Goal: Task Accomplishment & Management: Complete application form

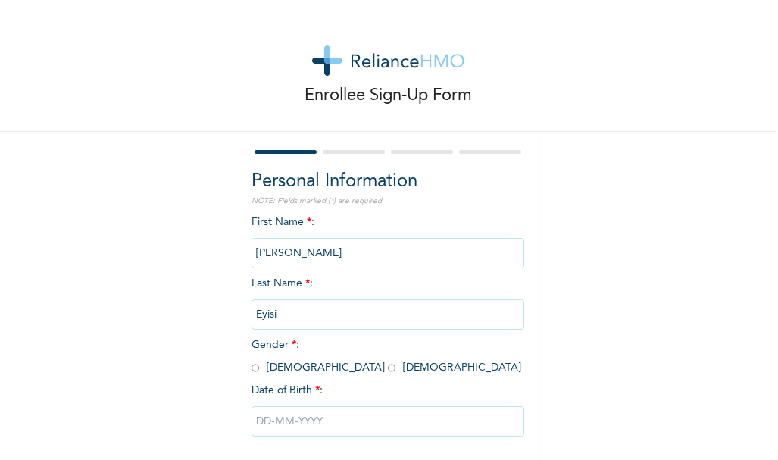
click at [388, 371] on input "radio" at bounding box center [392, 368] width 8 height 14
radio input "true"
click at [328, 417] on input "text" at bounding box center [388, 421] width 273 height 30
select select "9"
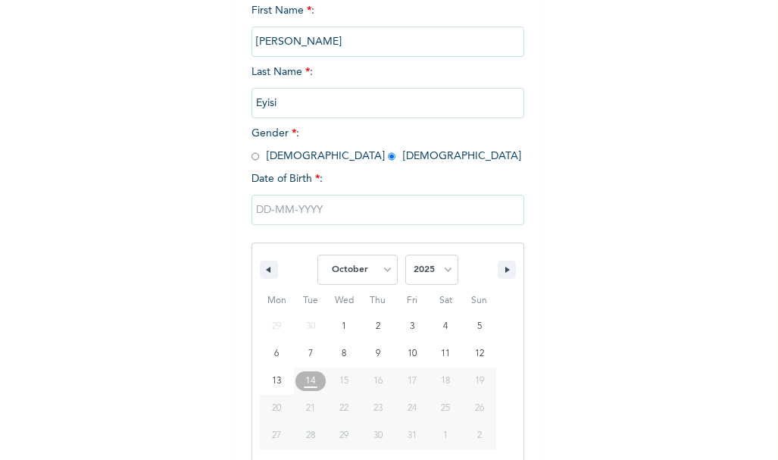
scroll to position [229, 0]
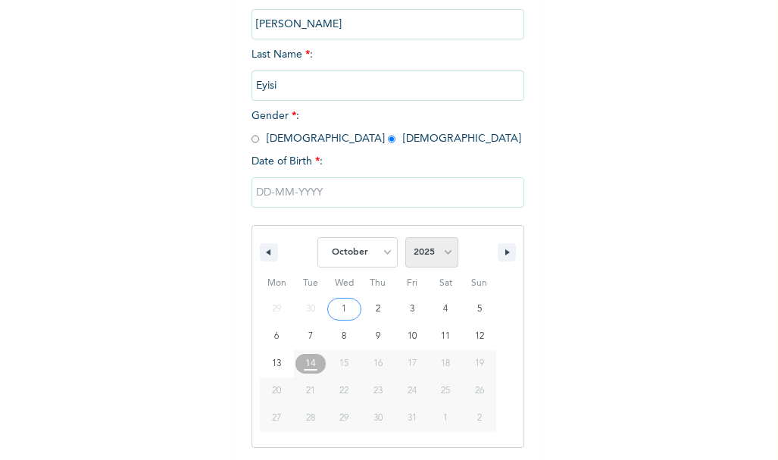
click at [425, 244] on select "2025 2024 2023 2022 2021 2020 2019 2018 2017 2016 2015 2014 2013 2012 2011 2010…" at bounding box center [431, 252] width 53 height 30
select select "1996"
click at [405, 238] on select "2025 2024 2023 2022 2021 2020 2019 2018 2017 2016 2015 2014 2013 2012 2011 2010…" at bounding box center [431, 252] width 53 height 30
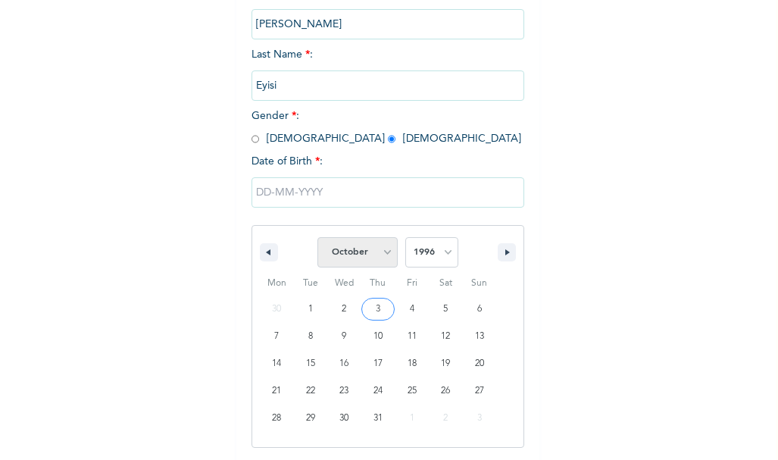
click at [384, 261] on select "January February March April May June July August September October November De…" at bounding box center [358, 252] width 80 height 30
select select "4"
click at [318, 238] on select "January February March April May June July August September October November De…" at bounding box center [358, 252] width 80 height 30
type input "05/31/1996"
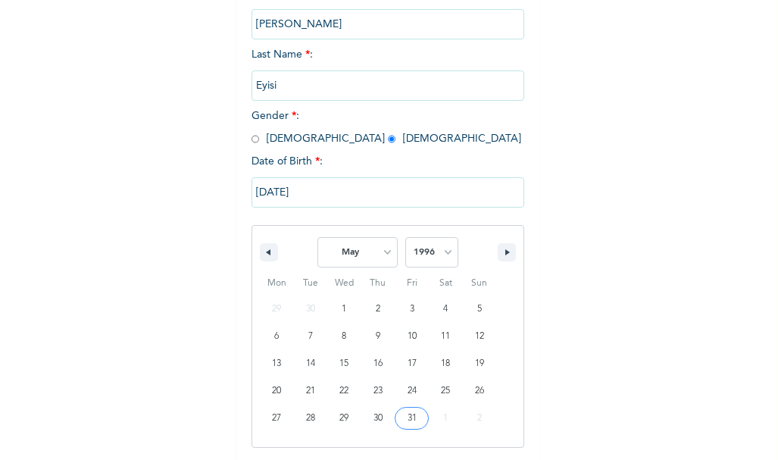
scroll to position [73, 0]
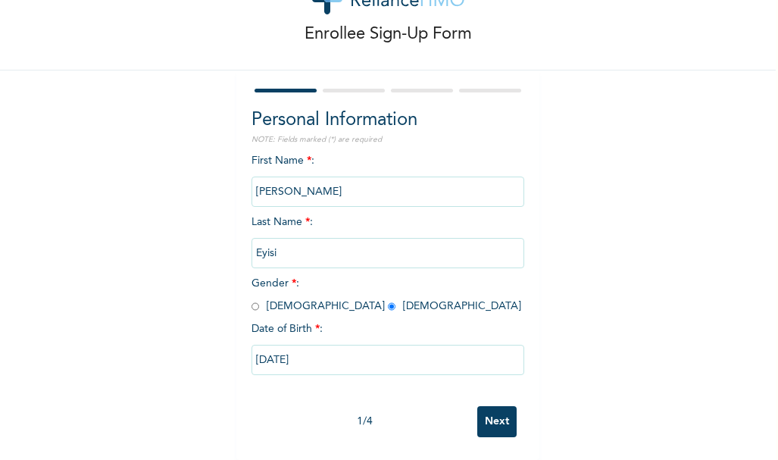
click at [500, 416] on input "Next" at bounding box center [496, 421] width 39 height 31
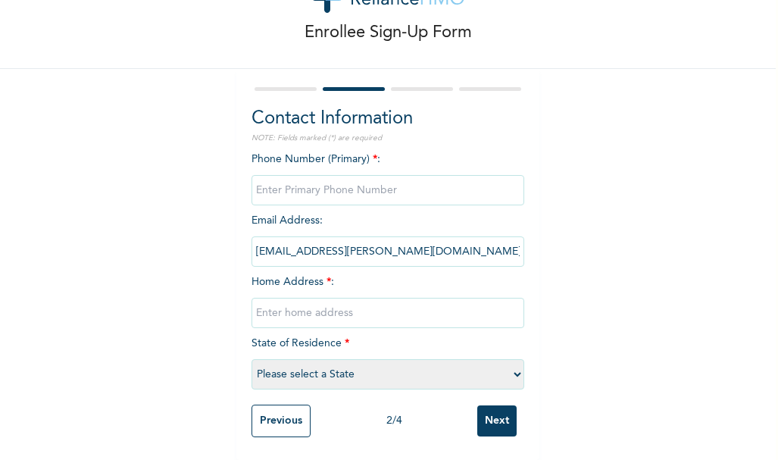
click at [342, 180] on input "phone" at bounding box center [388, 190] width 273 height 30
type input "08165813409"
click at [323, 298] on input "text" at bounding box center [388, 313] width 273 height 30
type input "o"
type input "Omole Phase 2"
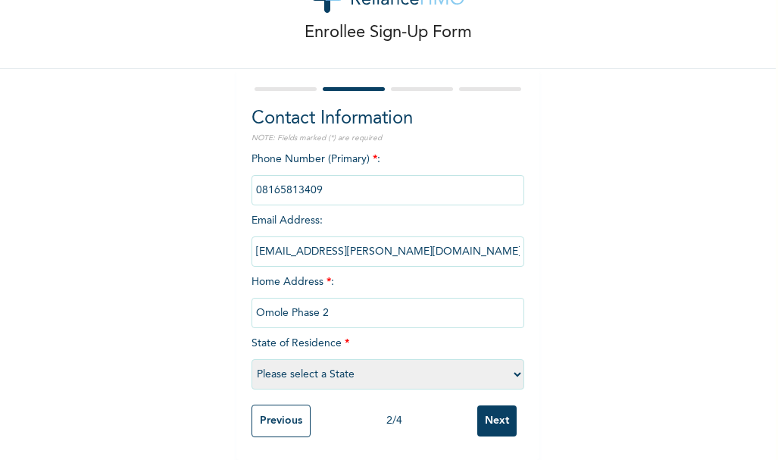
click at [324, 370] on select "Please select a State [PERSON_NAME] (FCT) [PERSON_NAME] Ibom [GEOGRAPHIC_DATA] …" at bounding box center [388, 374] width 273 height 30
select select "25"
click at [252, 359] on select "Please select a State [PERSON_NAME] (FCT) [PERSON_NAME] Ibom [GEOGRAPHIC_DATA] …" at bounding box center [388, 374] width 273 height 30
click at [346, 243] on input "[EMAIL_ADDRESS][PERSON_NAME][DOMAIN_NAME]" at bounding box center [388, 251] width 273 height 30
click at [377, 246] on input "[EMAIL_ADDRESS][PERSON_NAME][DOMAIN_NAME]" at bounding box center [388, 251] width 273 height 30
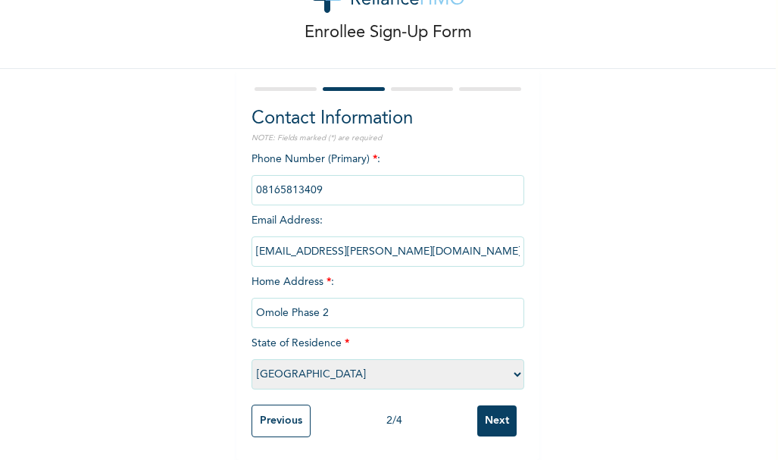
click at [393, 246] on input "[EMAIL_ADDRESS][PERSON_NAME][DOMAIN_NAME]" at bounding box center [388, 251] width 273 height 30
drag, startPoint x: 320, startPoint y: 180, endPoint x: 241, endPoint y: 180, distance: 78.8
click at [241, 180] on div "Contact Information NOTE: Fields marked (*) are required Phone Number (Primary)…" at bounding box center [387, 264] width 303 height 391
type input "08165813409"
click at [487, 405] on input "Next" at bounding box center [496, 420] width 39 height 31
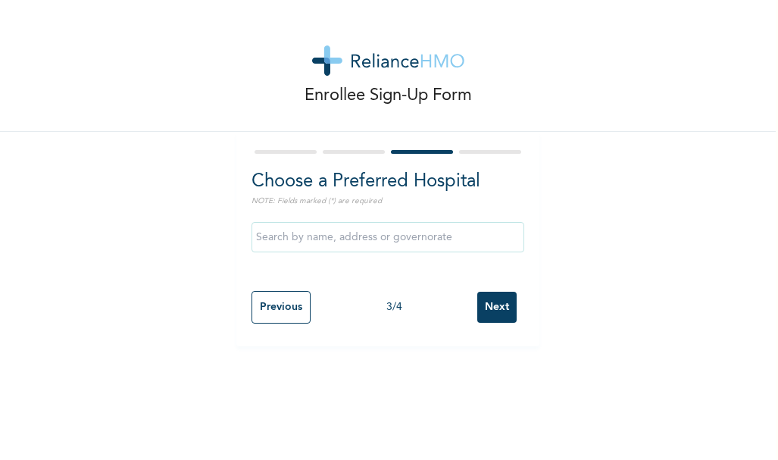
scroll to position [0, 0]
click at [367, 244] on input "text" at bounding box center [388, 237] width 273 height 30
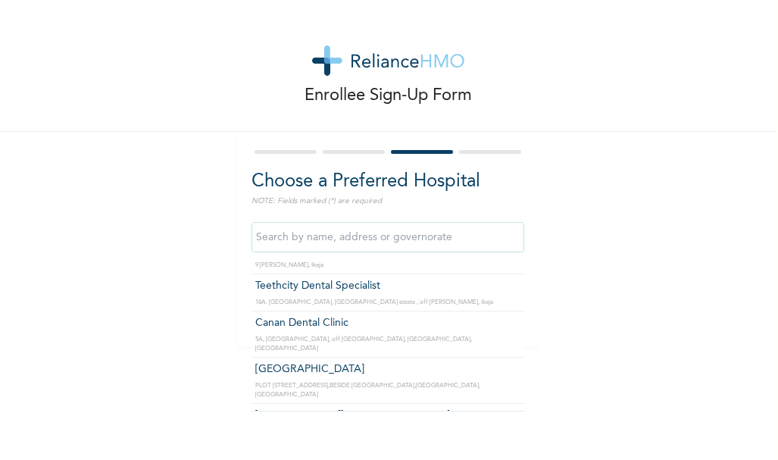
scroll to position [9392, 0]
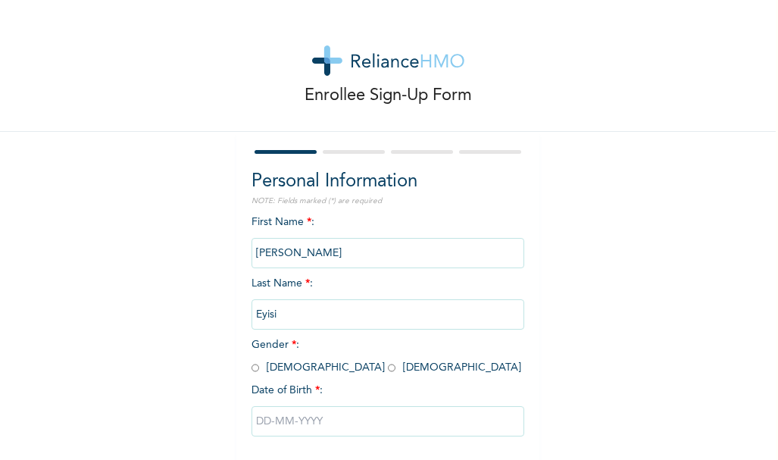
click at [350, 417] on input "text" at bounding box center [388, 421] width 273 height 30
select select "9"
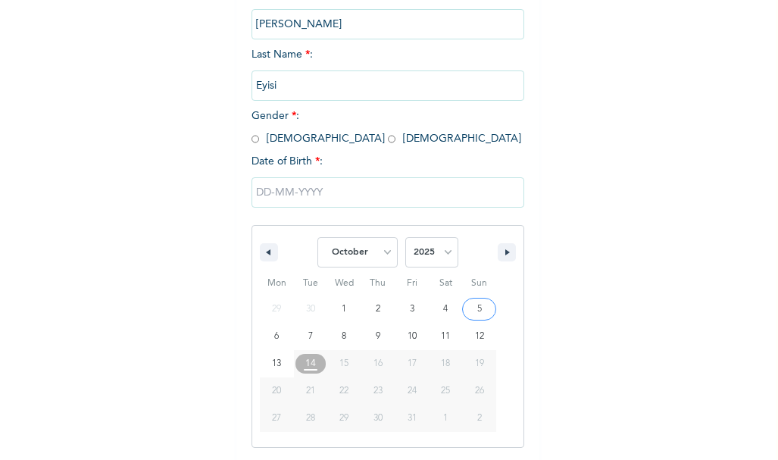
scroll to position [73, 0]
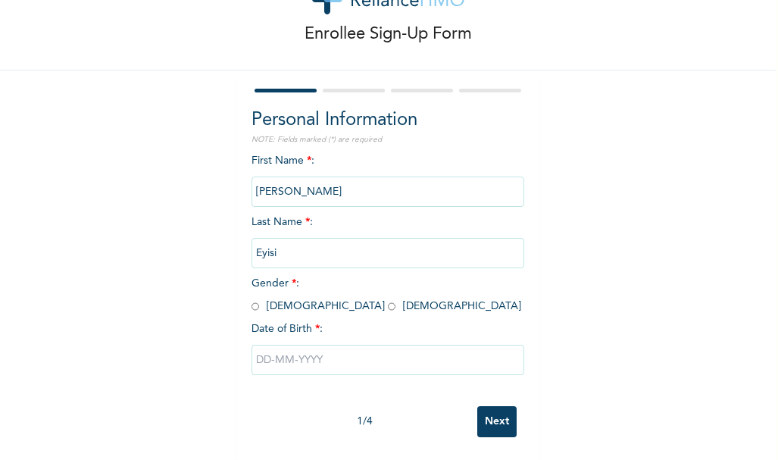
click at [487, 424] on input "Next" at bounding box center [496, 421] width 39 height 31
click at [388, 299] on input "radio" at bounding box center [392, 306] width 8 height 14
radio input "true"
click at [332, 352] on input "text" at bounding box center [388, 360] width 273 height 30
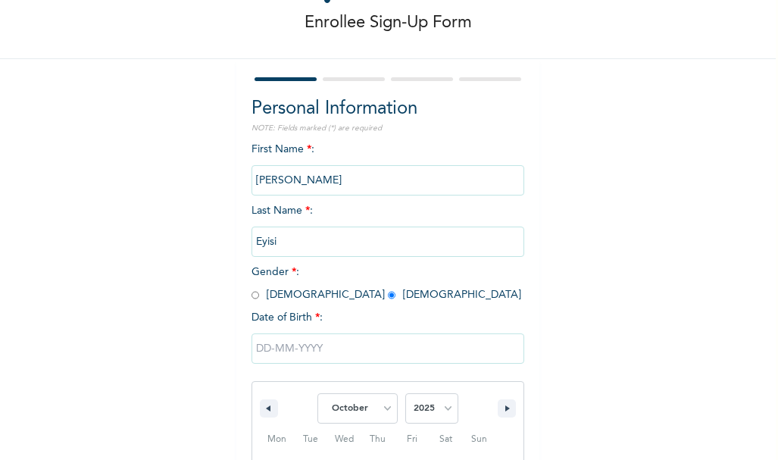
scroll to position [229, 0]
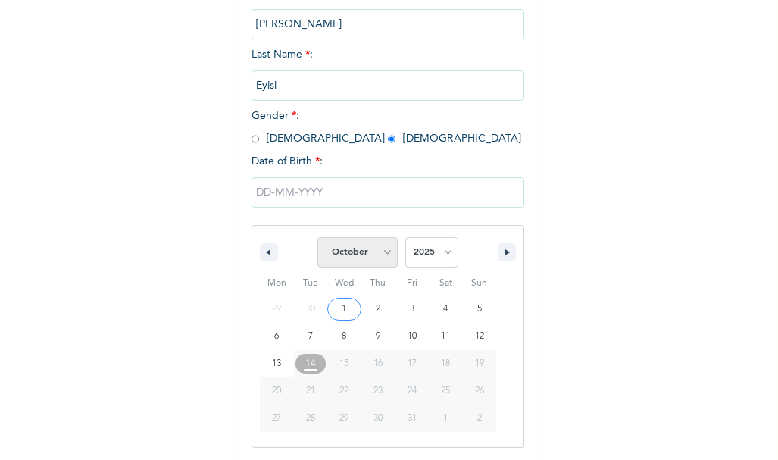
click at [349, 252] on select "January February March April May June July August September October November De…" at bounding box center [358, 252] width 80 height 30
select select "4"
click at [318, 238] on select "January February March April May June July August September October November De…" at bounding box center [358, 252] width 80 height 30
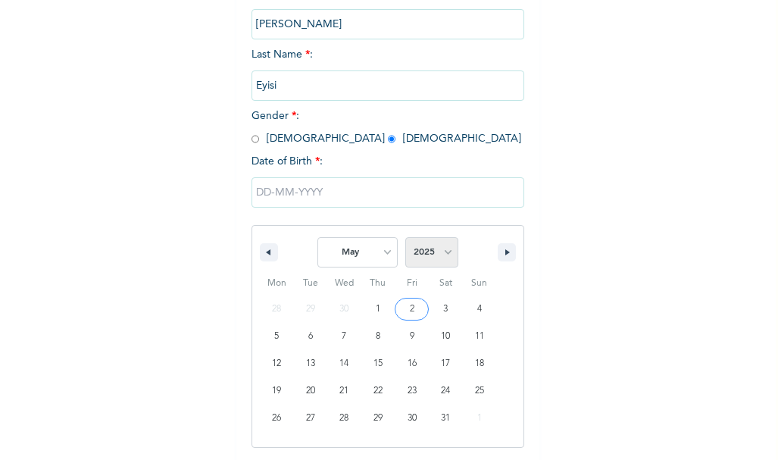
click at [450, 250] on select "2025 2024 2023 2022 2021 2020 2019 2018 2017 2016 2015 2014 2013 2012 2011 2010…" at bounding box center [431, 252] width 53 height 30
select select "1998"
click at [405, 238] on select "2025 2024 2023 2022 2021 2020 2019 2018 2017 2016 2015 2014 2013 2012 2011 2010…" at bounding box center [431, 252] width 53 height 30
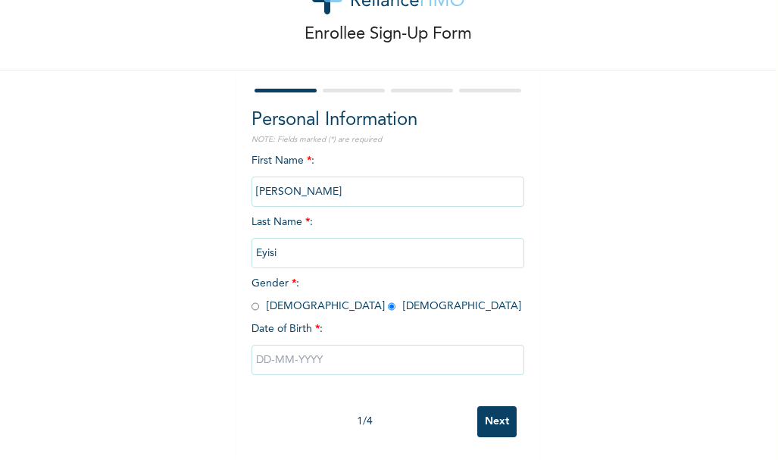
scroll to position [73, 0]
click at [499, 407] on input "Next" at bounding box center [496, 421] width 39 height 31
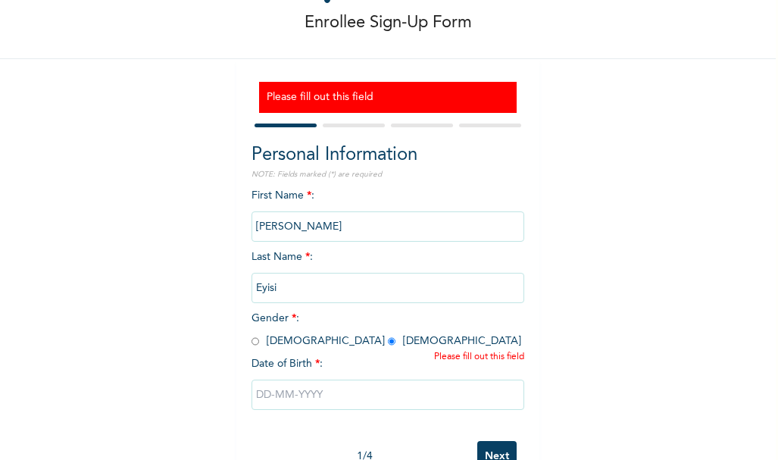
click at [340, 413] on div at bounding box center [388, 394] width 273 height 45
click at [310, 396] on input "text" at bounding box center [388, 395] width 273 height 30
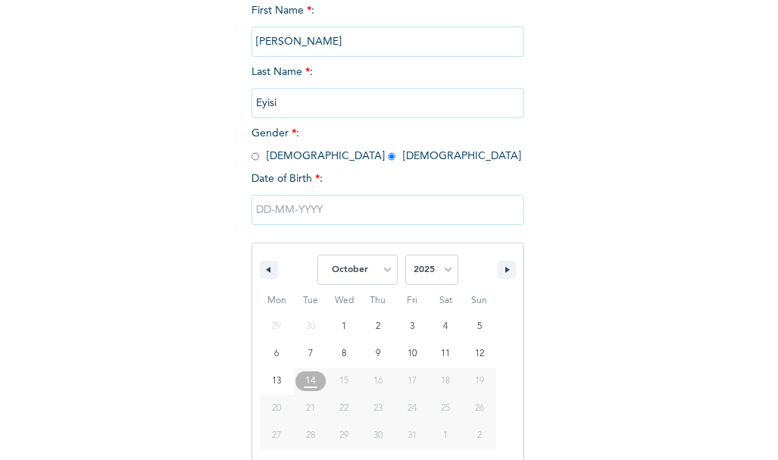
scroll to position [275, 0]
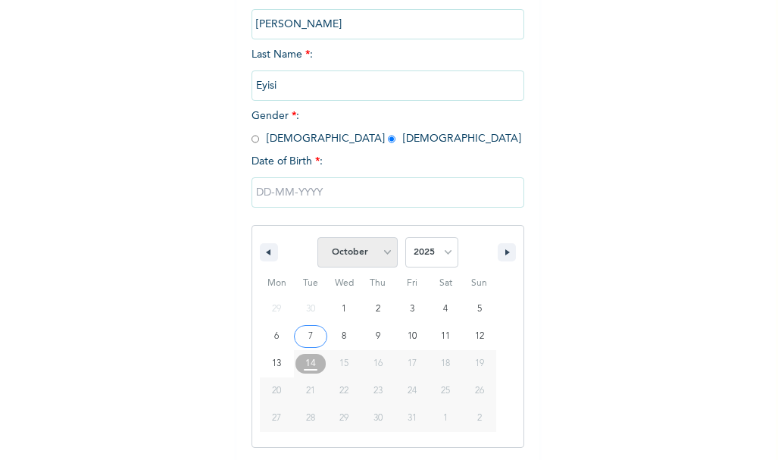
click at [345, 242] on select "January February March April May June July August September October November De…" at bounding box center [358, 252] width 80 height 30
select select "4"
click at [318, 238] on select "January February March April May June July August September October November De…" at bounding box center [358, 252] width 80 height 30
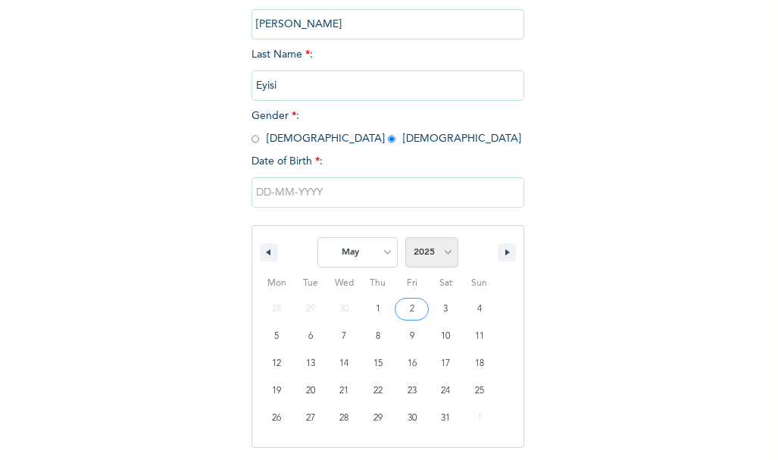
click at [433, 250] on select "2025 2024 2023 2022 2021 2020 2019 2018 2017 2016 2015 2014 2013 2012 2011 2010…" at bounding box center [431, 252] width 53 height 30
select select "1998"
click at [405, 238] on select "2025 2024 2023 2022 2021 2020 2019 2018 2017 2016 2015 2014 2013 2012 2011 2010…" at bounding box center [431, 252] width 53 height 30
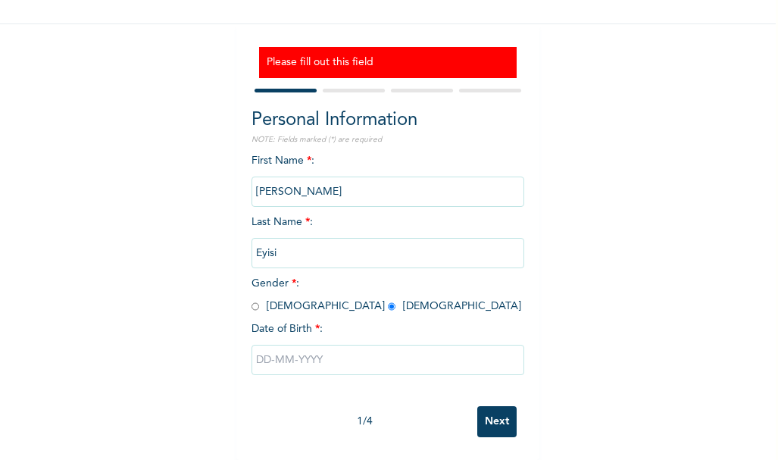
scroll to position [119, 0]
click at [380, 347] on input "text" at bounding box center [388, 360] width 273 height 30
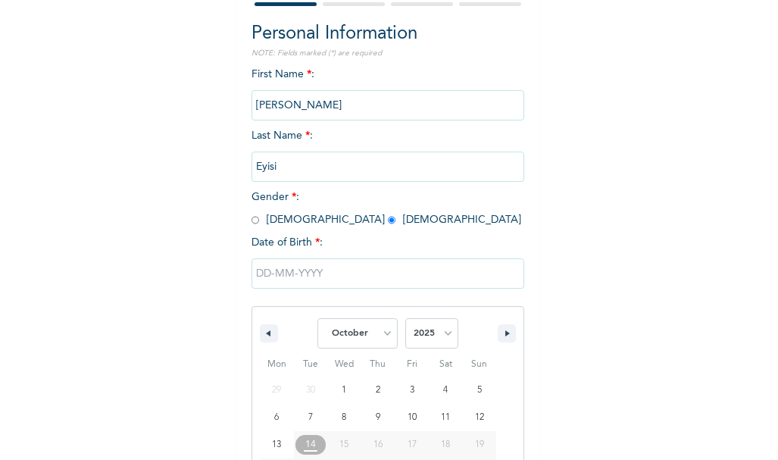
scroll to position [275, 0]
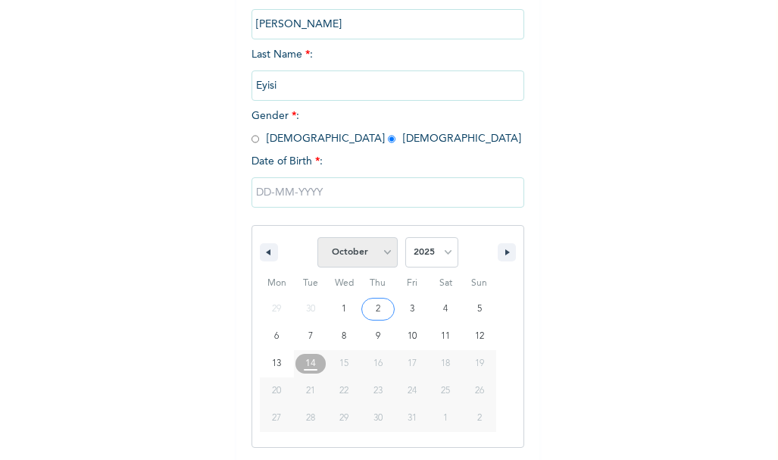
click at [352, 254] on select "January February March April May June July August September October November De…" at bounding box center [358, 252] width 80 height 30
select select "4"
click at [318, 238] on select "January February March April May June July August September October November De…" at bounding box center [358, 252] width 80 height 30
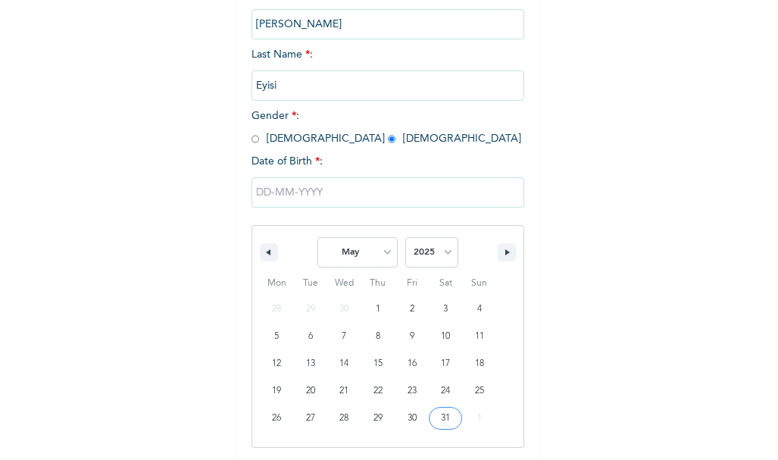
type input "[DATE]"
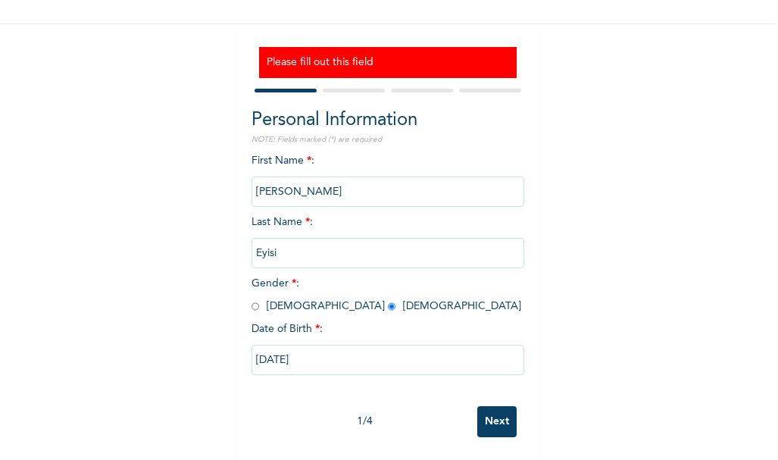
click at [364, 350] on input "[DATE]" at bounding box center [388, 360] width 273 height 30
select select "4"
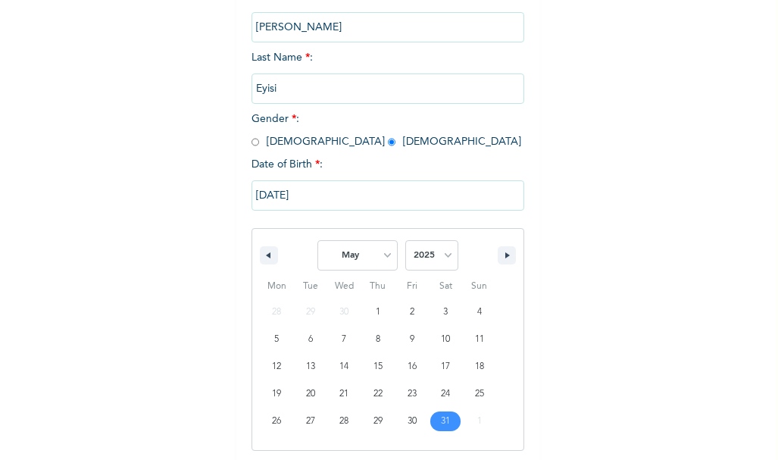
scroll to position [275, 0]
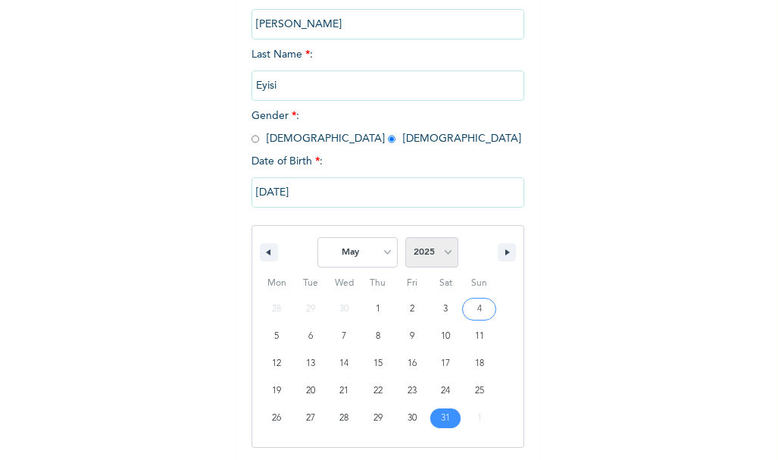
click at [444, 255] on select "2025 2024 2023 2022 2021 2020 2019 2018 2017 2016 2015 2014 2013 2012 2011 2010…" at bounding box center [431, 252] width 53 height 30
select select "1998"
click at [405, 238] on select "2025 2024 2023 2022 2021 2020 2019 2018 2017 2016 2015 2014 2013 2012 2011 2010…" at bounding box center [431, 252] width 53 height 30
type input "[DATE]"
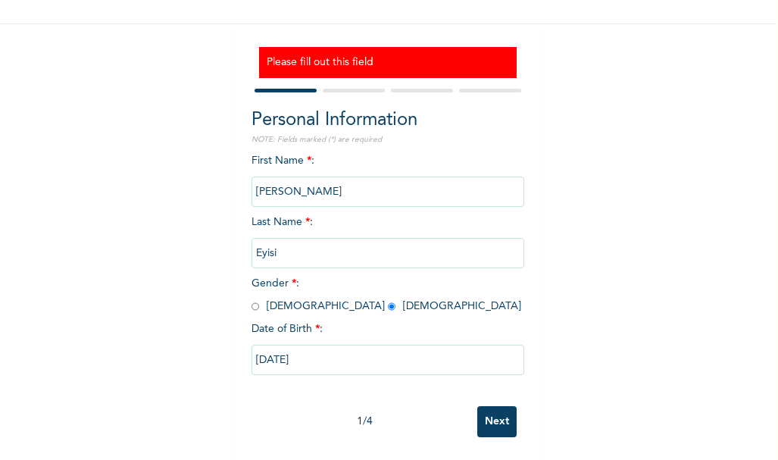
click at [491, 413] on input "Next" at bounding box center [496, 421] width 39 height 31
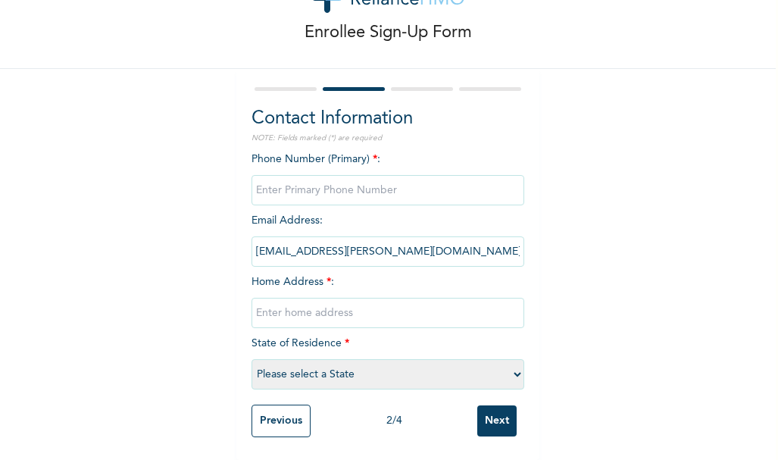
scroll to position [74, 0]
click at [309, 310] on input "text" at bounding box center [388, 313] width 273 height 30
type input "Omole Phase 2"
type input "08165813409"
click at [445, 363] on select "Please select a State [PERSON_NAME] (FCT) [PERSON_NAME] Ibom [GEOGRAPHIC_DATA] …" at bounding box center [388, 374] width 273 height 30
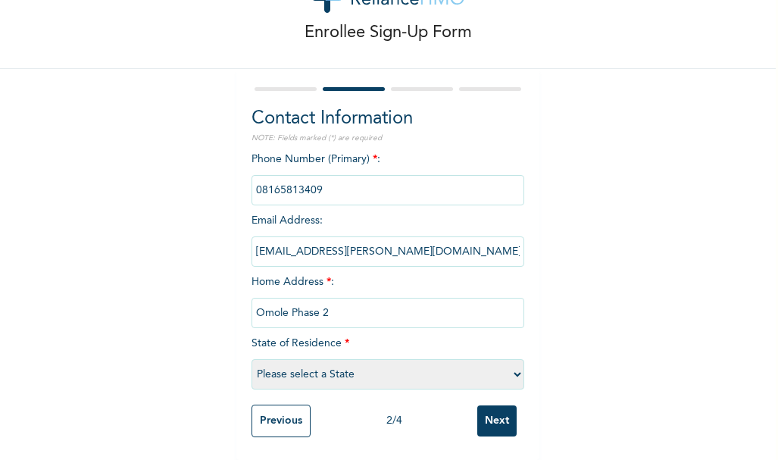
select select "25"
click at [252, 359] on select "Please select a State [PERSON_NAME] (FCT) [PERSON_NAME] Ibom [GEOGRAPHIC_DATA] …" at bounding box center [388, 374] width 273 height 30
click at [481, 408] on input "Next" at bounding box center [496, 420] width 39 height 31
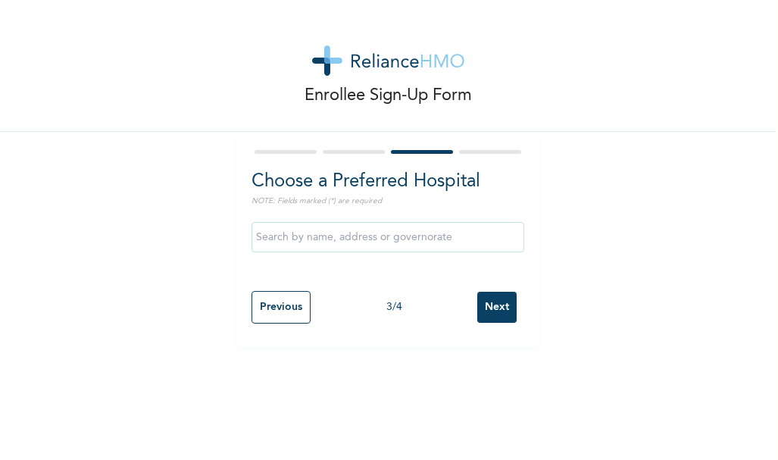
scroll to position [0, 0]
click at [359, 243] on input "text" at bounding box center [388, 237] width 273 height 30
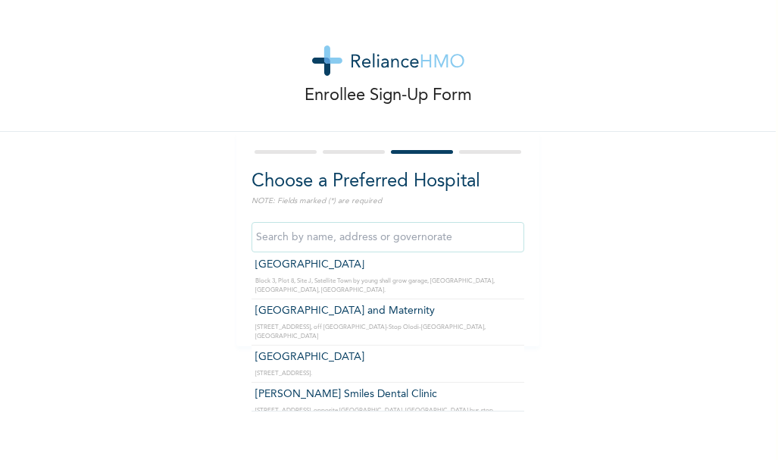
scroll to position [43450, 0]
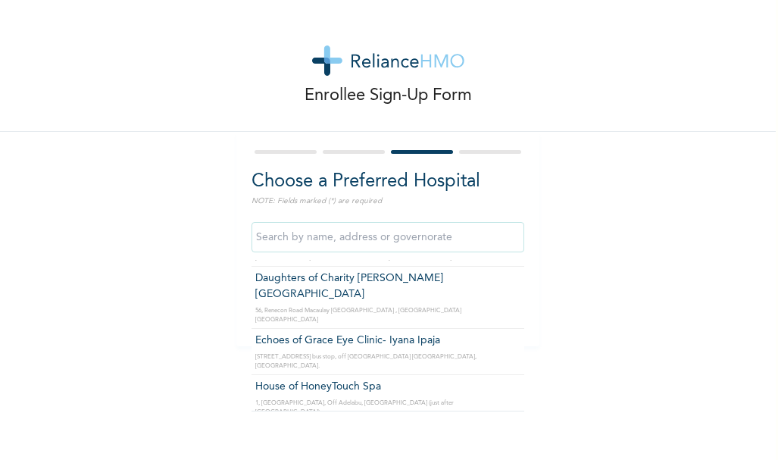
click at [313, 244] on input "text" at bounding box center [388, 237] width 273 height 30
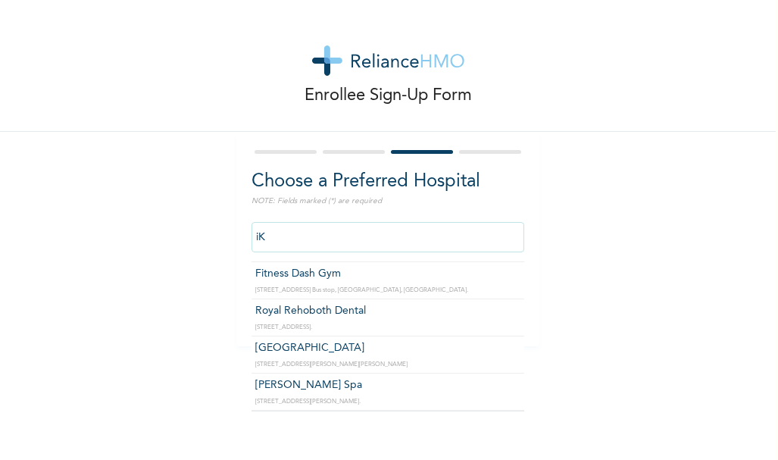
scroll to position [11386, 0]
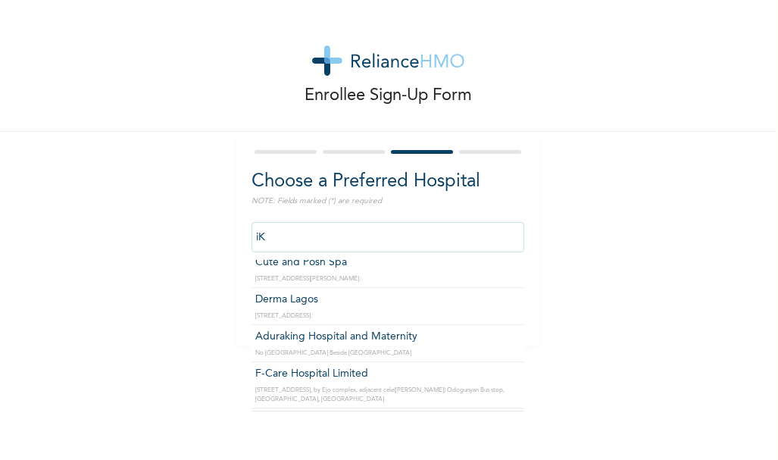
type input "i"
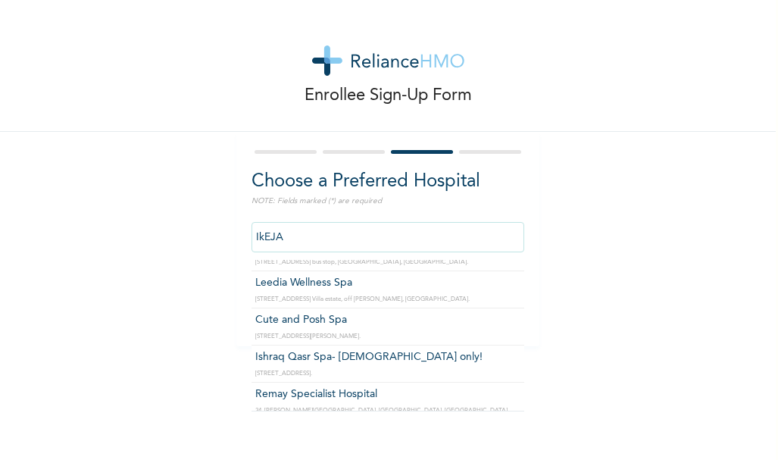
scroll to position [3477, 0]
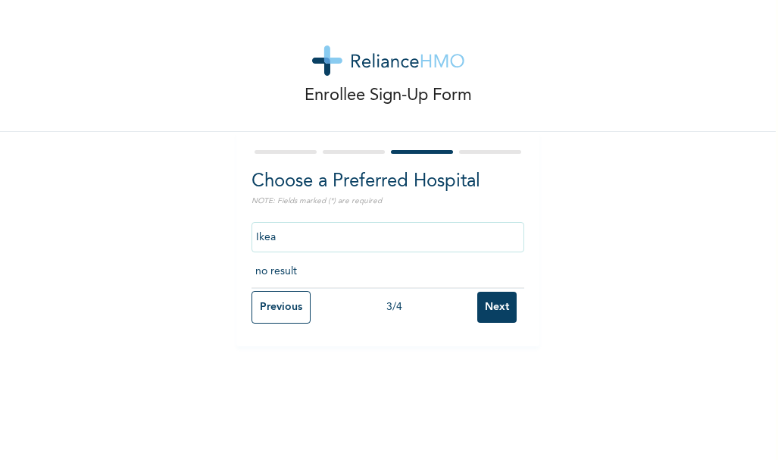
click at [293, 240] on input "Ikea" at bounding box center [388, 237] width 273 height 30
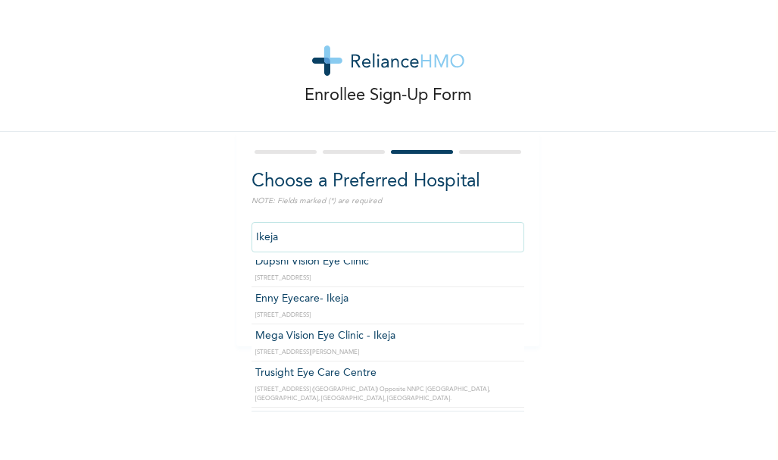
scroll to position [0, 0]
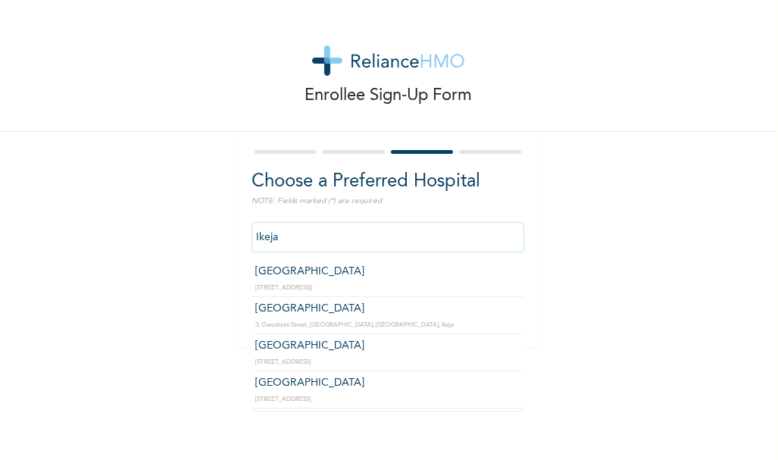
type input "Ikeja"
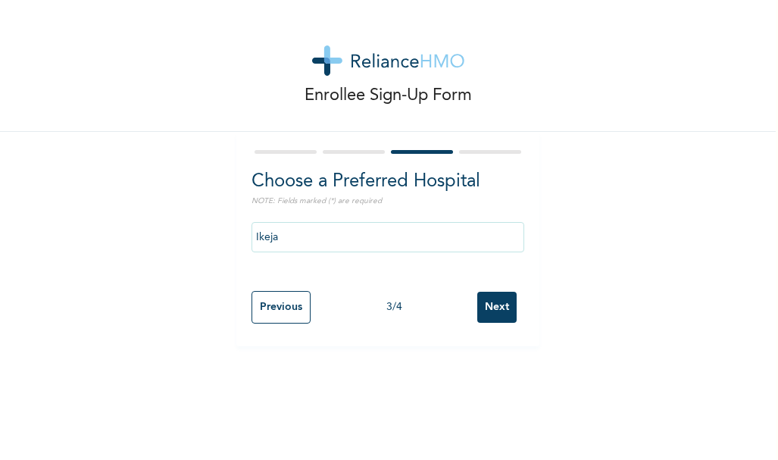
click at [679, 381] on div "Enrollee Sign-Up Form Choose a Preferred Hospital NOTE: Fields marked (*) are r…" at bounding box center [388, 230] width 776 height 460
click at [280, 311] on input "Previous" at bounding box center [281, 307] width 59 height 33
select select "25"
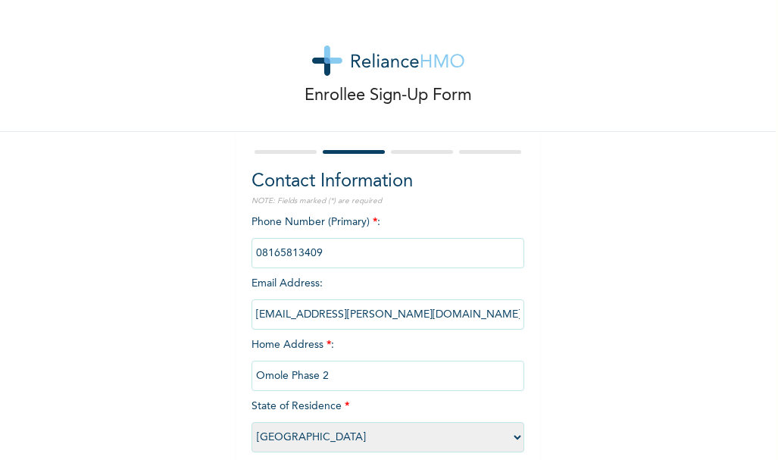
scroll to position [74, 0]
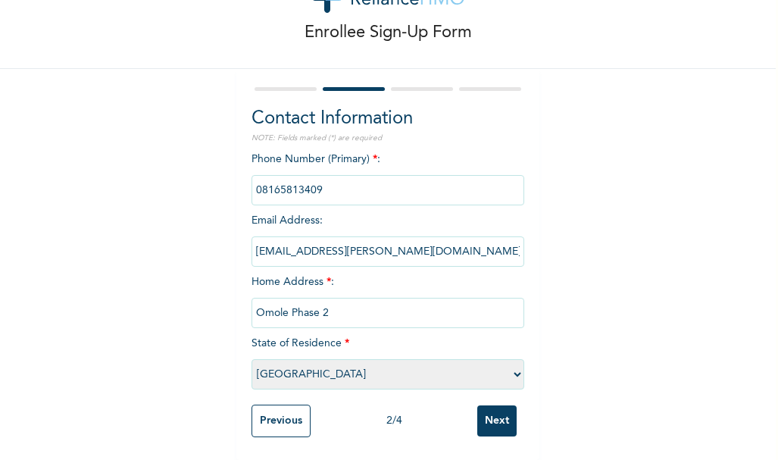
click at [272, 405] on input "Previous" at bounding box center [281, 421] width 59 height 33
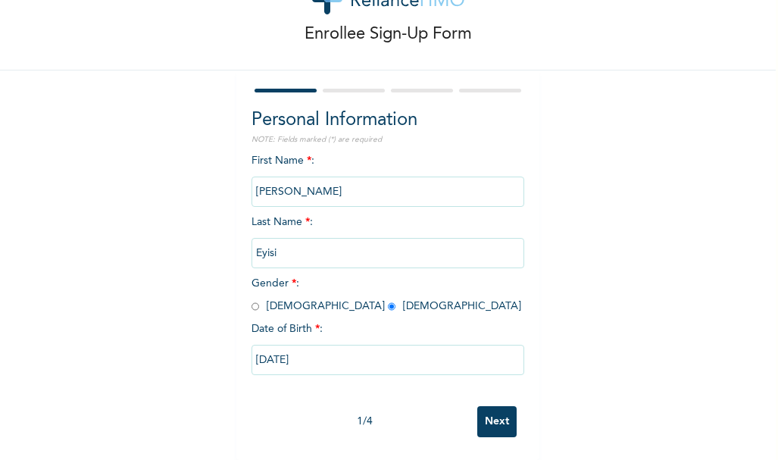
click at [421, 350] on input "[DATE]" at bounding box center [388, 360] width 273 height 30
select select "4"
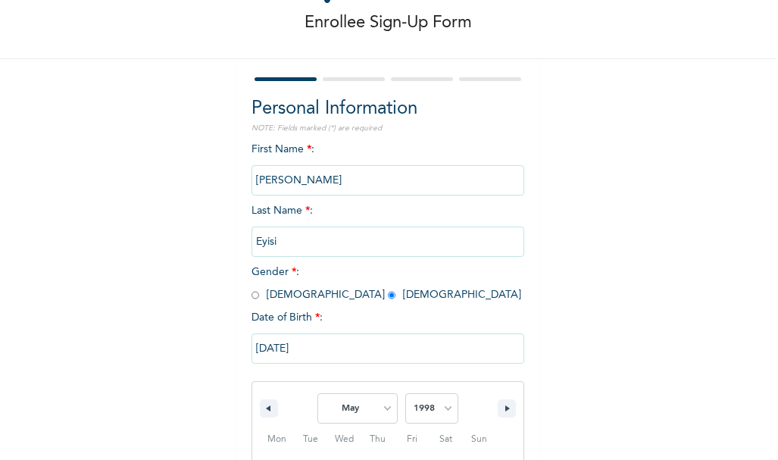
scroll to position [229, 0]
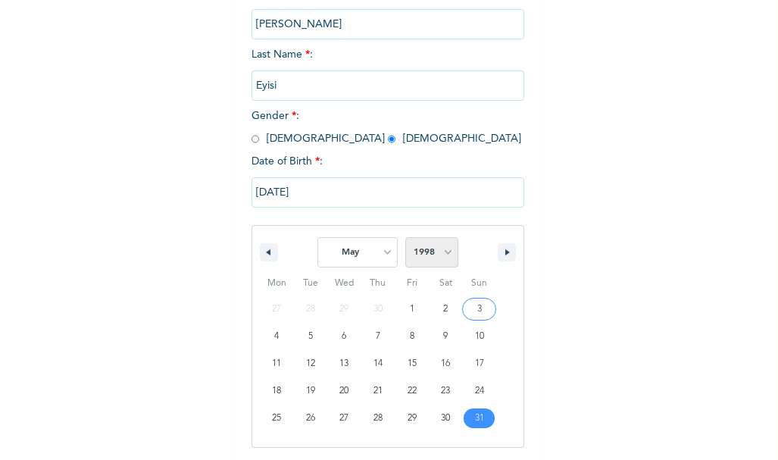
click at [441, 251] on select "2025 2024 2023 2022 2021 2020 2019 2018 2017 2016 2015 2014 2013 2012 2011 2010…" at bounding box center [431, 252] width 53 height 30
select select "1996"
click at [405, 238] on select "2025 2024 2023 2022 2021 2020 2019 2018 2017 2016 2015 2014 2013 2012 2011 2010…" at bounding box center [431, 252] width 53 height 30
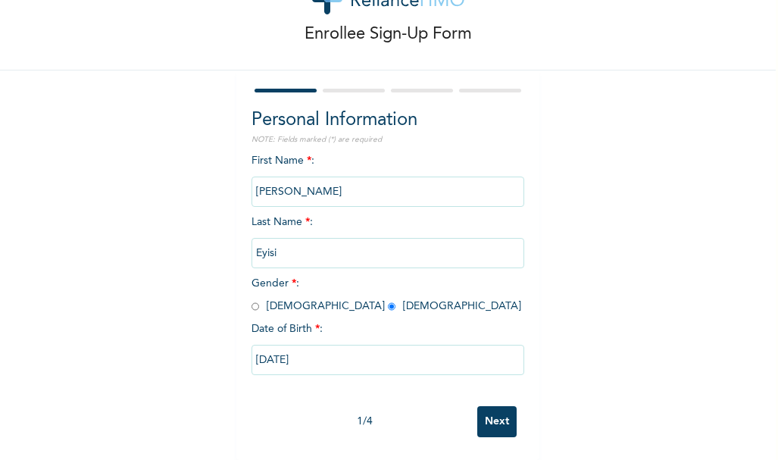
scroll to position [73, 0]
click at [491, 406] on input "Next" at bounding box center [496, 421] width 39 height 31
select select "25"
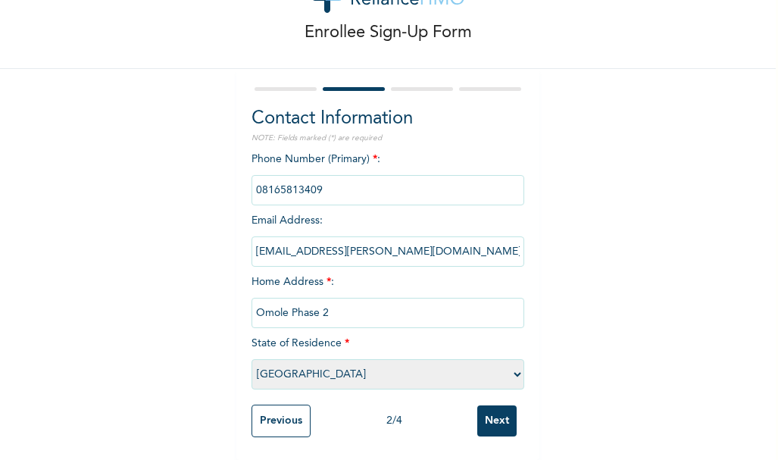
click at [491, 406] on input "Next" at bounding box center [496, 420] width 39 height 31
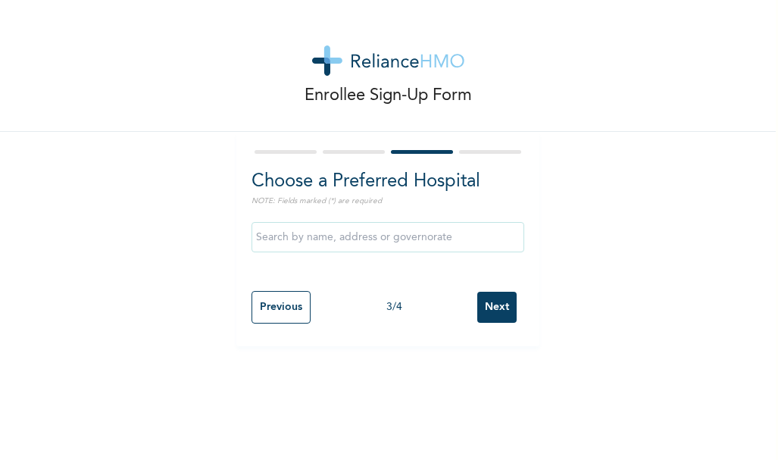
scroll to position [0, 0]
click at [412, 236] on input "text" at bounding box center [388, 237] width 273 height 30
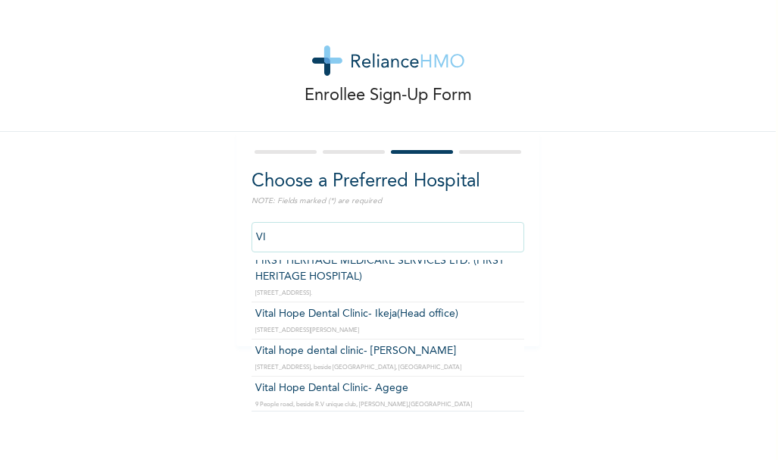
scroll to position [2860, 0]
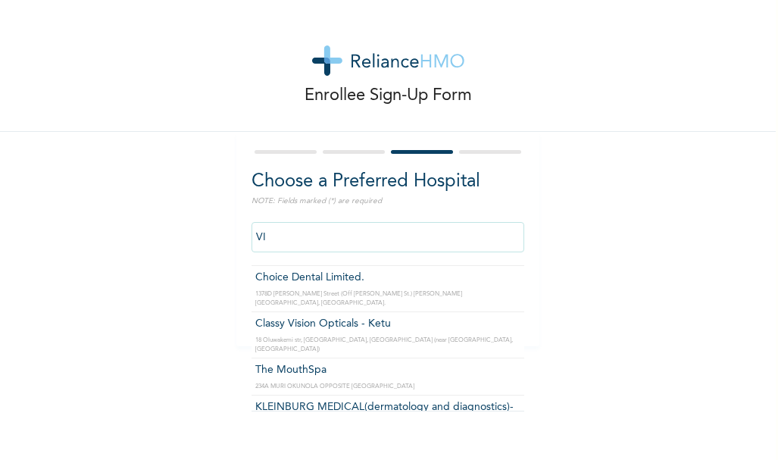
click at [329, 233] on input "VI" at bounding box center [388, 237] width 273 height 30
type input "V"
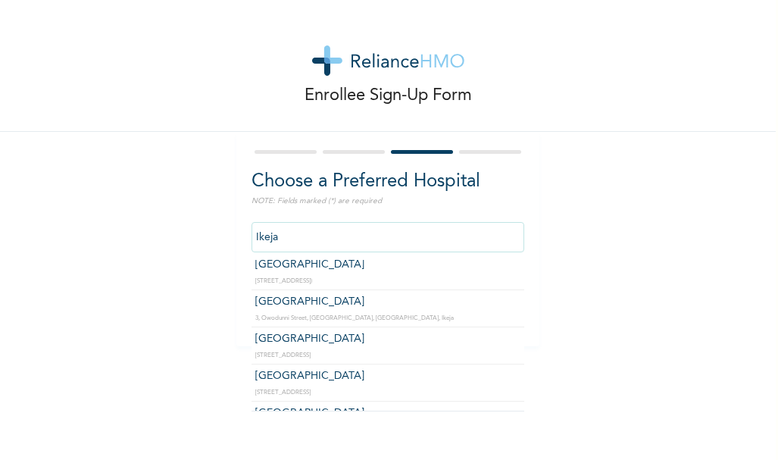
scroll to position [0, 0]
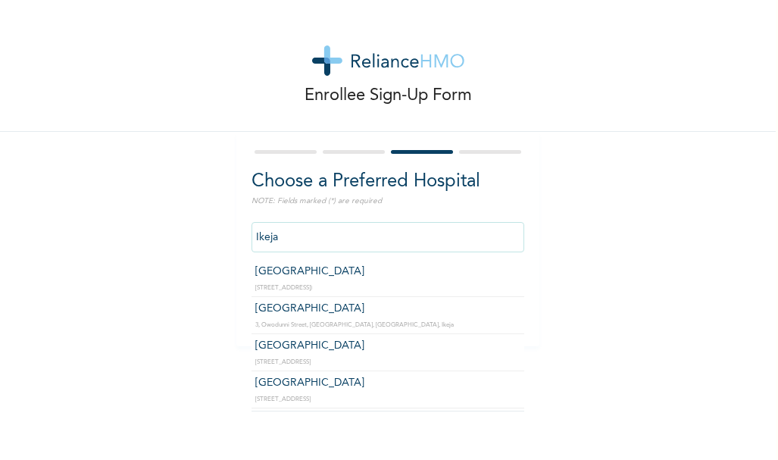
click at [419, 234] on input "Ikeja" at bounding box center [388, 237] width 273 height 30
type input "I"
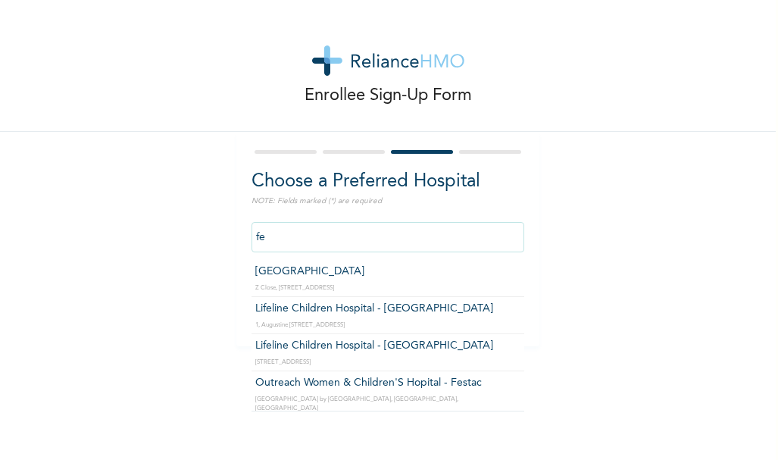
type input "f"
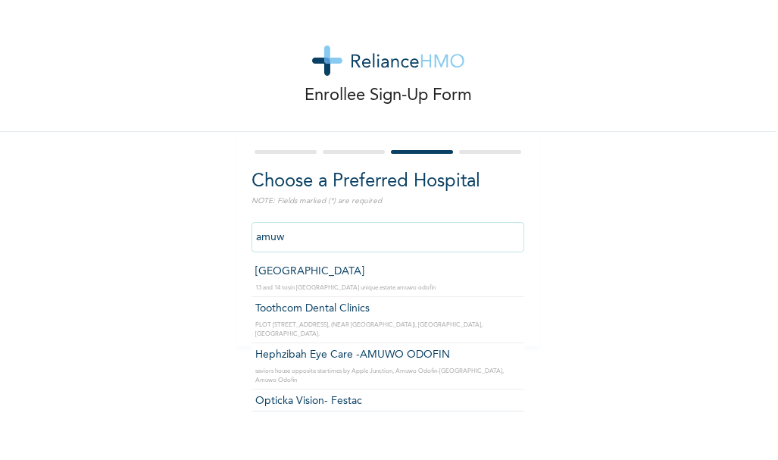
type input "amuwo"
click input "Next" at bounding box center [496, 307] width 39 height 31
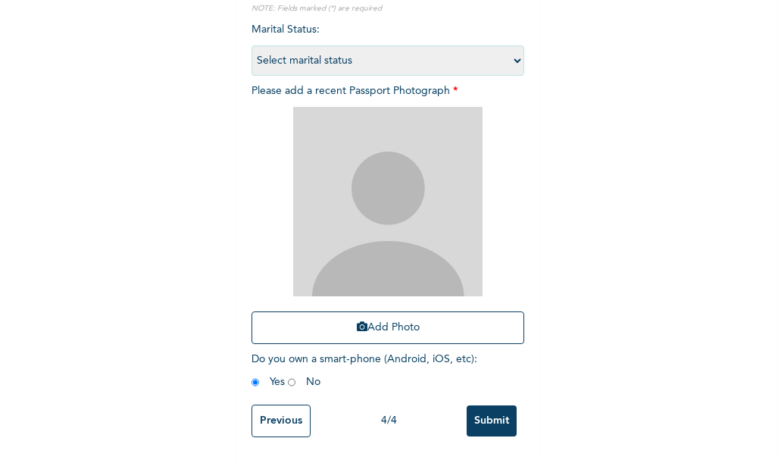
scroll to position [204, 0]
click at [286, 415] on input "Previous" at bounding box center [281, 421] width 59 height 33
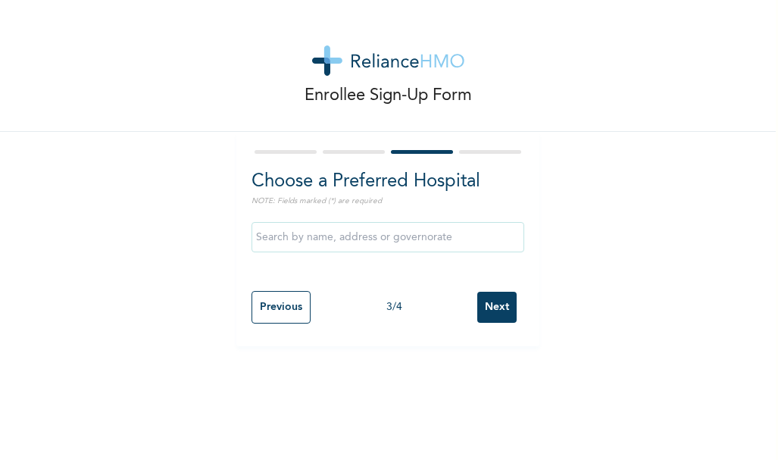
scroll to position [0, 0]
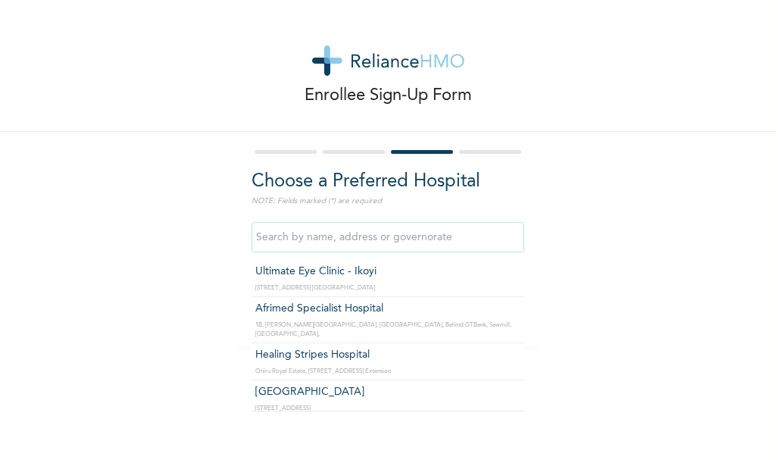
click at [395, 239] on input "text" at bounding box center [388, 237] width 273 height 30
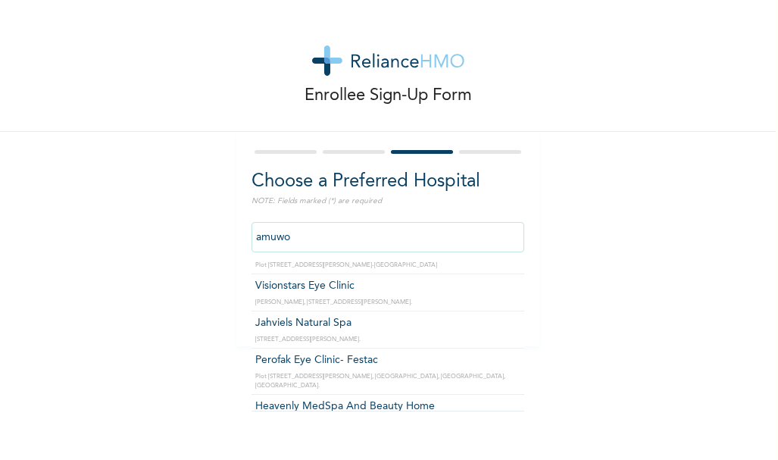
scroll to position [600, 0]
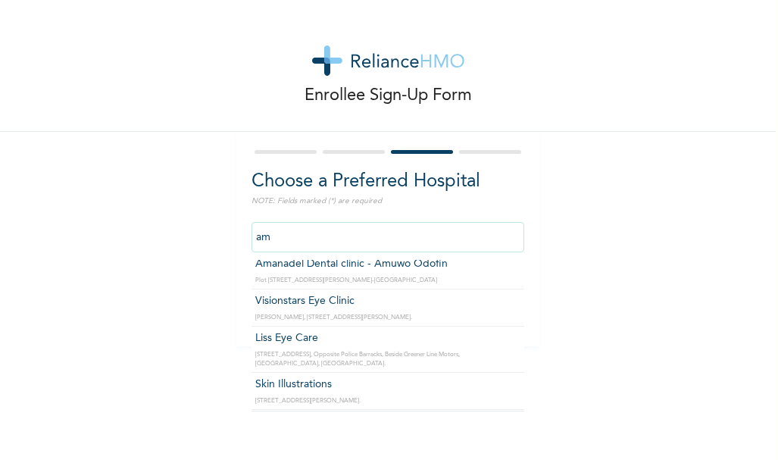
type input "a"
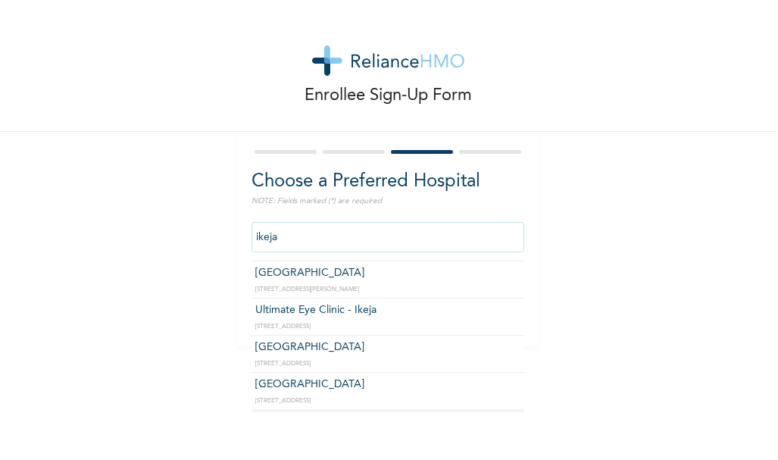
scroll to position [562, 0]
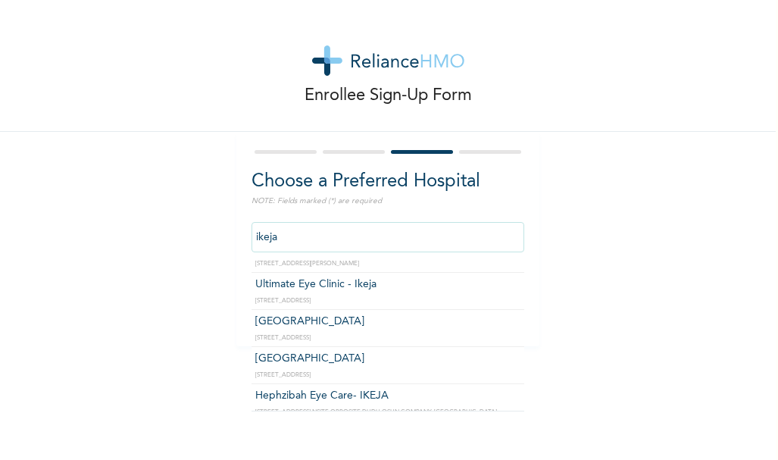
type input "[GEOGRAPHIC_DATA]"
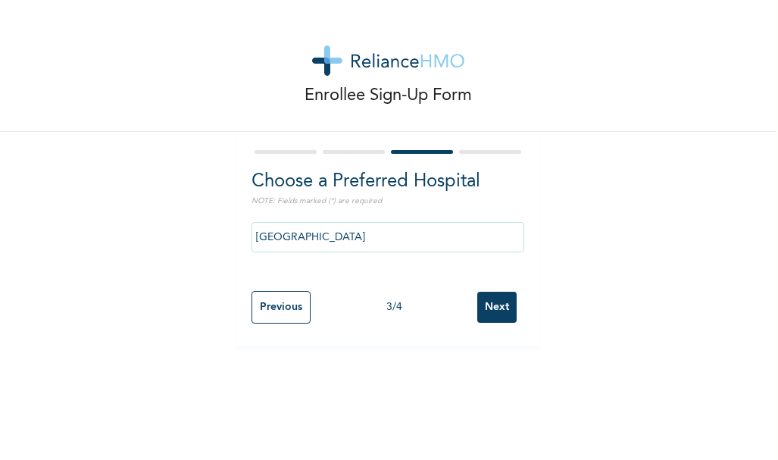
click at [496, 299] on input "Next" at bounding box center [496, 307] width 39 height 31
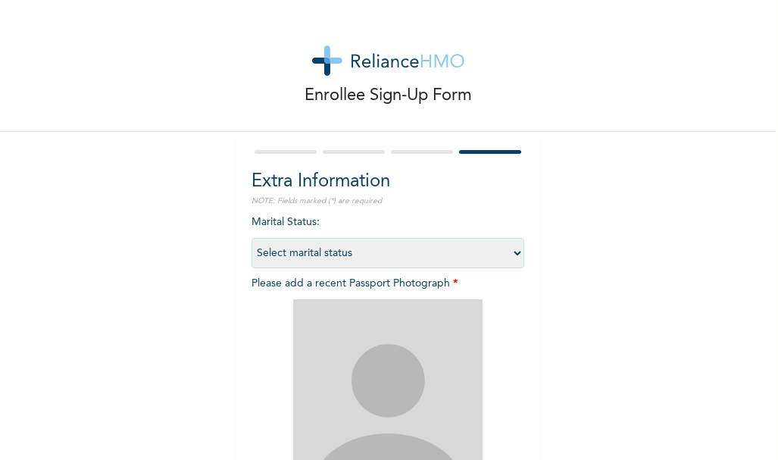
click at [387, 255] on select "Select marital status [DEMOGRAPHIC_DATA] Married [DEMOGRAPHIC_DATA] Widow/[DEMO…" at bounding box center [388, 253] width 273 height 30
click at [252, 238] on select "Select marital status [DEMOGRAPHIC_DATA] Married [DEMOGRAPHIC_DATA] Widow/[DEMO…" at bounding box center [388, 253] width 273 height 30
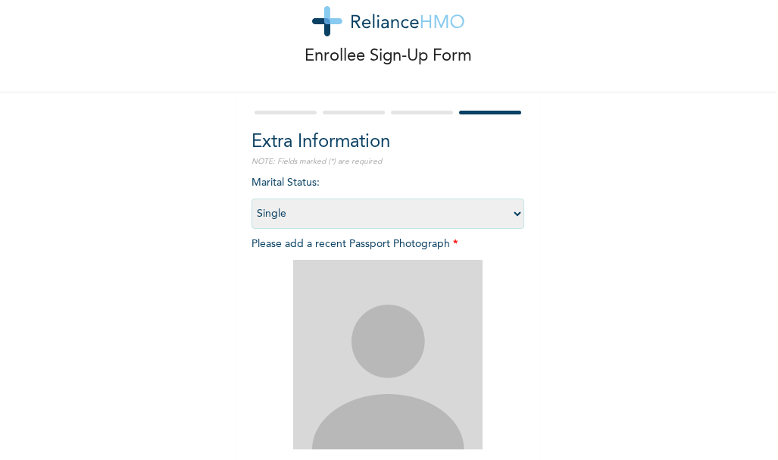
scroll to position [66, 0]
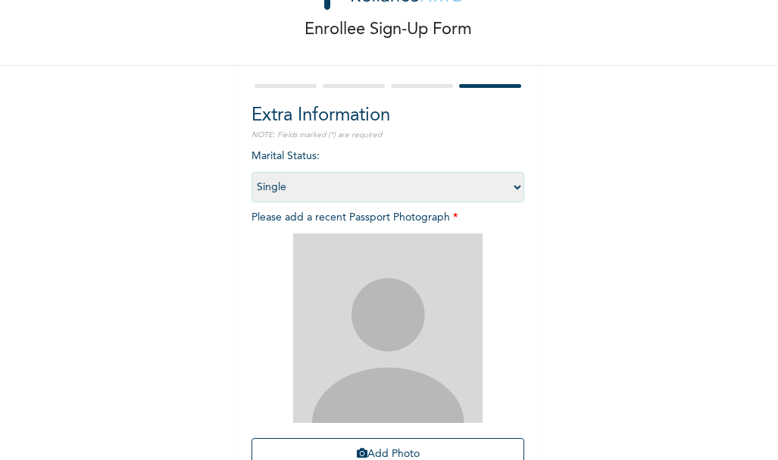
click at [468, 194] on select "Select marital status [DEMOGRAPHIC_DATA] Married [DEMOGRAPHIC_DATA] Widow/[DEMO…" at bounding box center [388, 187] width 273 height 30
select select "Select marital status"
click at [252, 172] on select "Select marital status [DEMOGRAPHIC_DATA] Married [DEMOGRAPHIC_DATA] Widow/[DEMO…" at bounding box center [388, 187] width 273 height 30
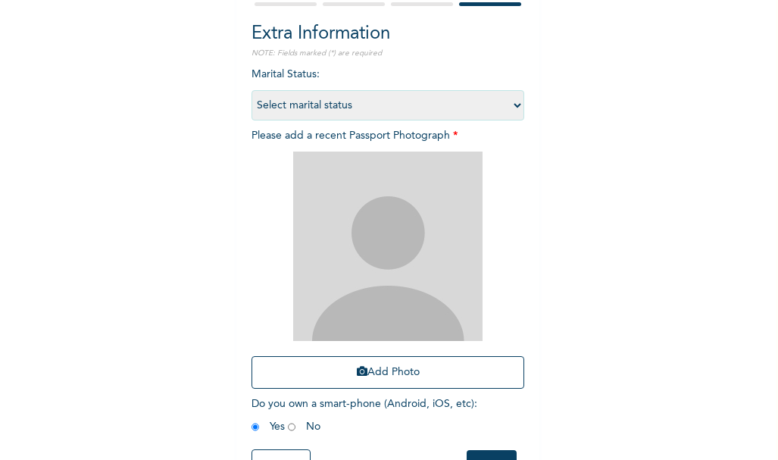
scroll to position [204, 0]
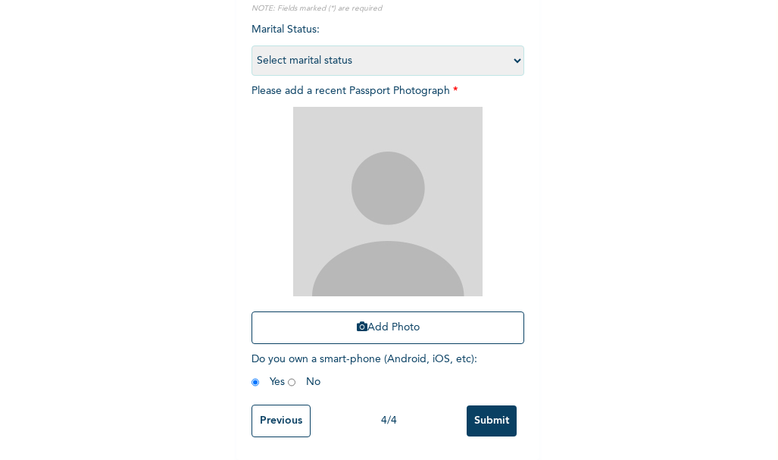
click at [491, 408] on input "Submit" at bounding box center [492, 420] width 50 height 31
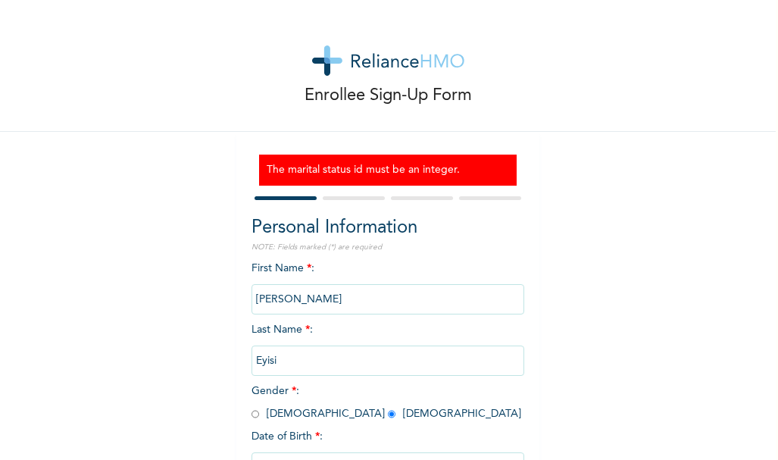
scroll to position [119, 0]
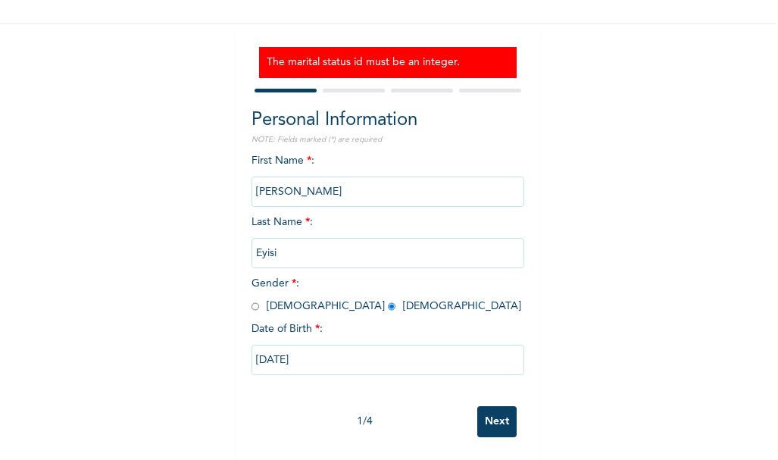
click at [491, 408] on input "Next" at bounding box center [496, 421] width 39 height 31
select select "25"
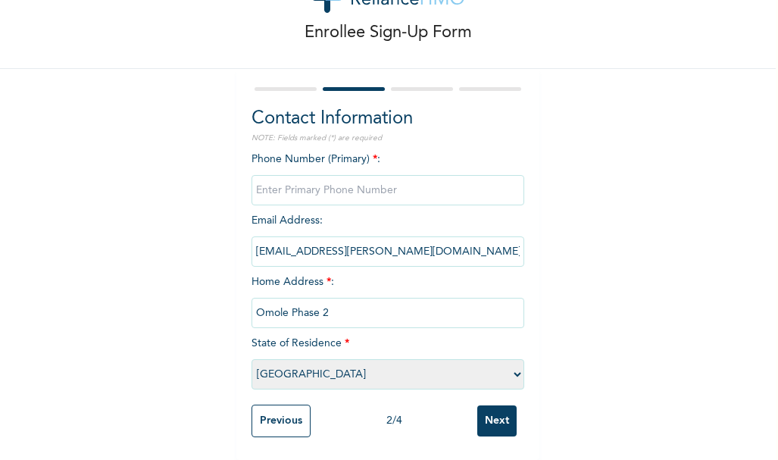
scroll to position [74, 0]
click at [491, 408] on input "Next" at bounding box center [496, 420] width 39 height 31
click at [318, 178] on input "phone" at bounding box center [388, 190] width 273 height 30
type input "08165813409"
click at [480, 405] on input "Next" at bounding box center [496, 420] width 39 height 31
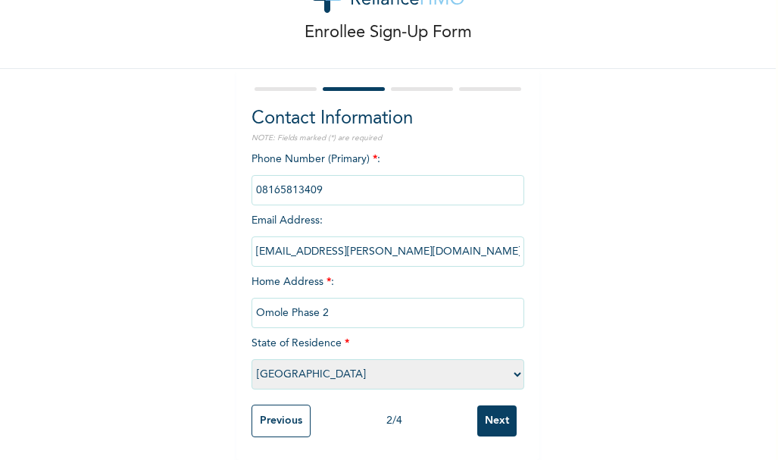
scroll to position [0, 0]
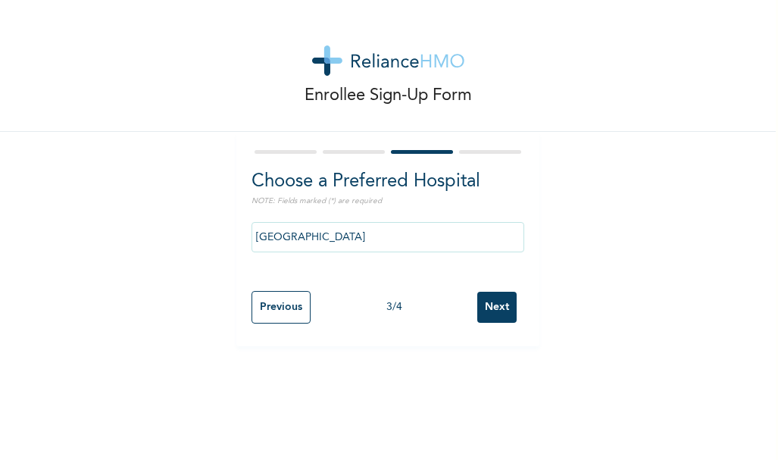
click at [488, 309] on input "Next" at bounding box center [496, 307] width 39 height 31
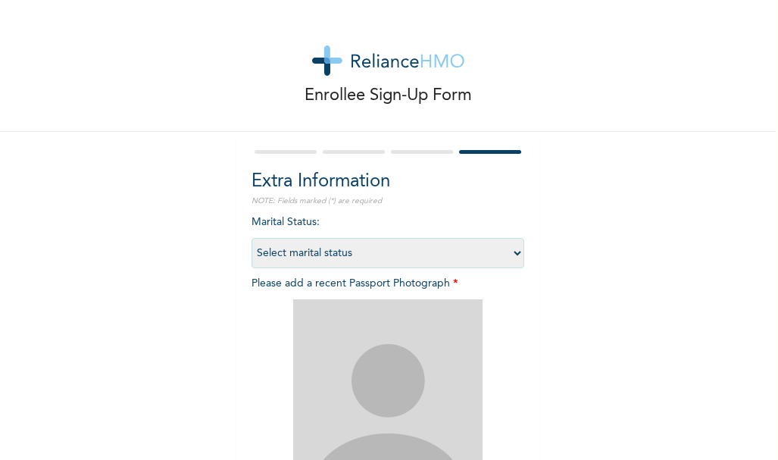
click at [306, 249] on select "Select marital status [DEMOGRAPHIC_DATA] Married [DEMOGRAPHIC_DATA] Widow/[DEMO…" at bounding box center [388, 253] width 273 height 30
select select "1"
click at [252, 238] on select "Select marital status [DEMOGRAPHIC_DATA] Married [DEMOGRAPHIC_DATA] Widow/[DEMO…" at bounding box center [388, 253] width 273 height 30
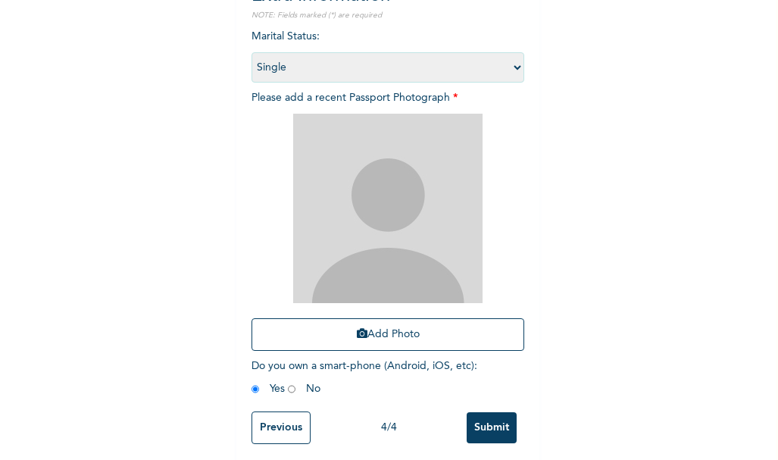
scroll to position [194, 0]
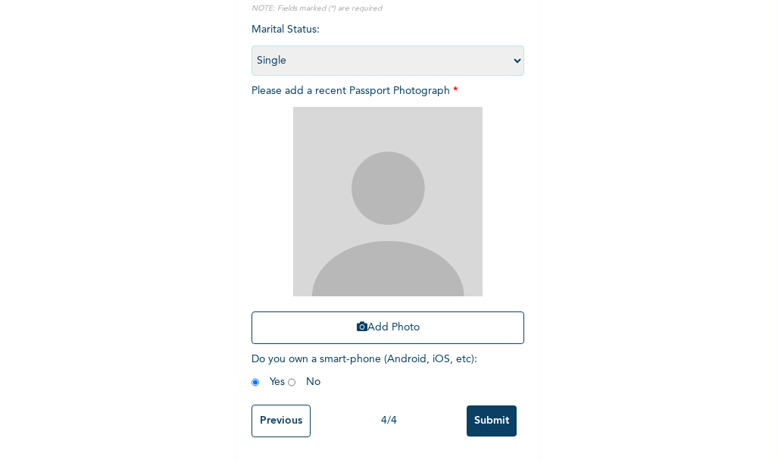
click at [492, 422] on input "Submit" at bounding box center [492, 420] width 50 height 31
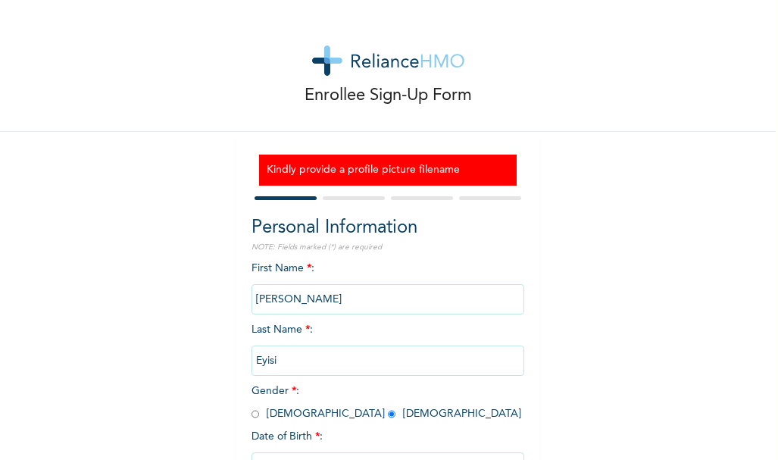
scroll to position [119, 0]
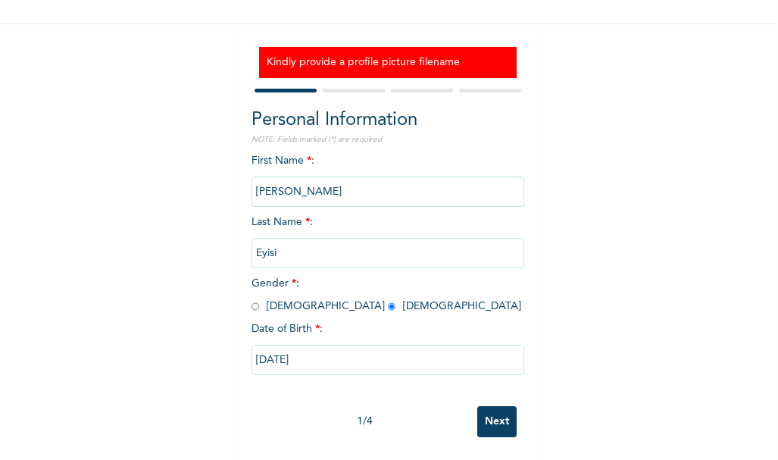
click at [505, 409] on input "Next" at bounding box center [496, 421] width 39 height 31
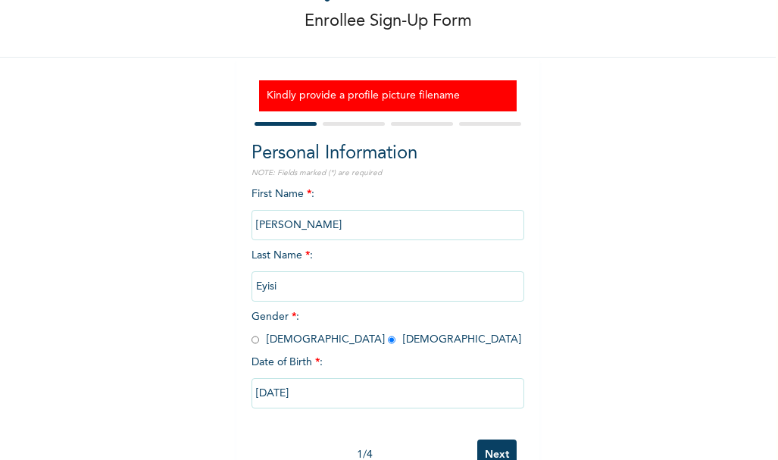
select select "25"
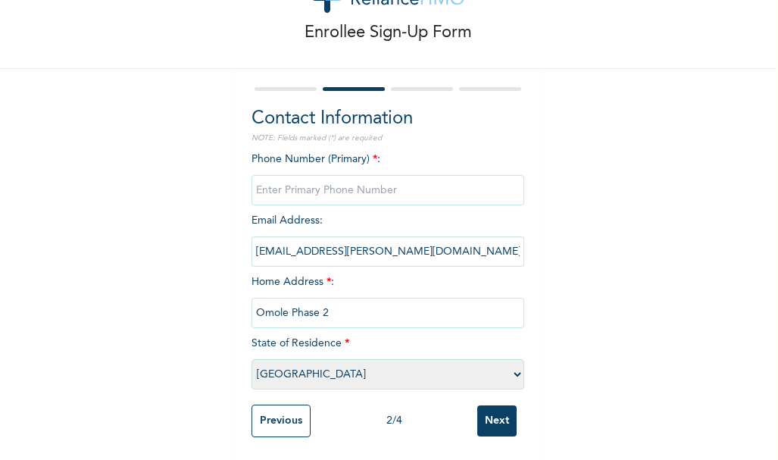
click at [505, 409] on input "Next" at bounding box center [496, 420] width 39 height 31
click at [302, 183] on input "phone" at bounding box center [388, 190] width 273 height 30
type input "0"
